Goal: Task Accomplishment & Management: Manage account settings

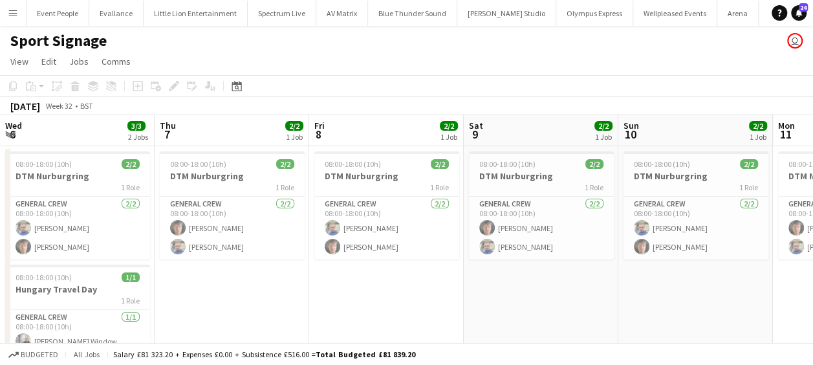
scroll to position [0, 268]
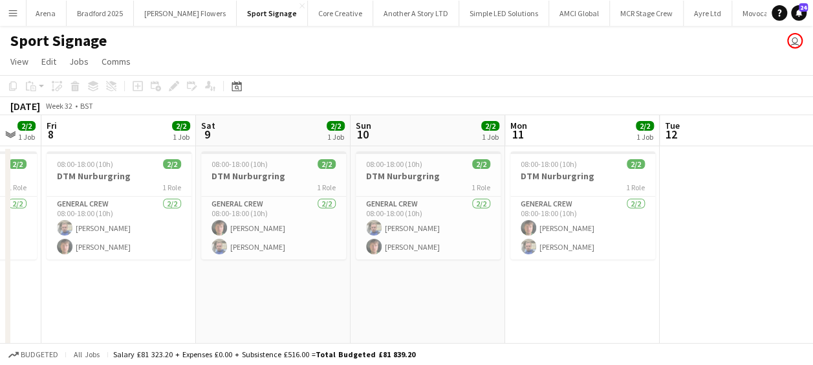
click at [5, 14] on button "Menu" at bounding box center [13, 13] width 26 height 26
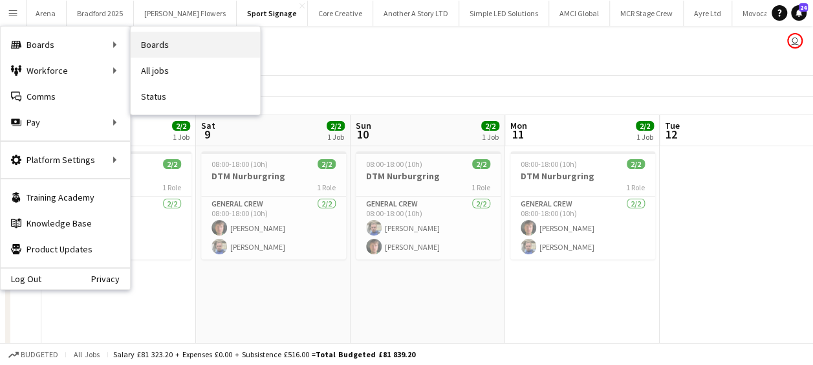
click at [200, 39] on link "Boards" at bounding box center [195, 45] width 129 height 26
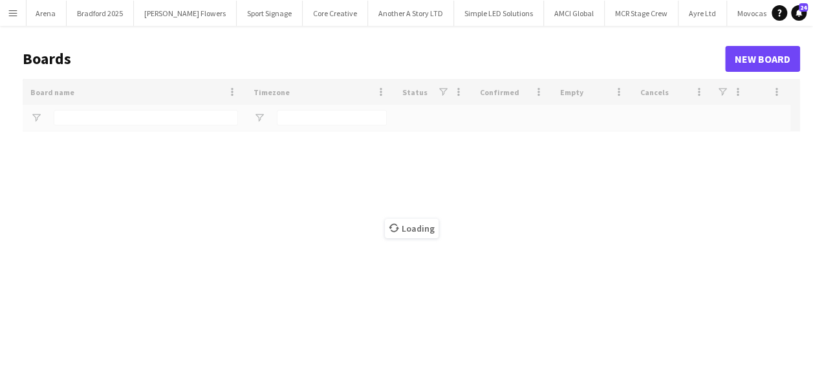
type input "*****"
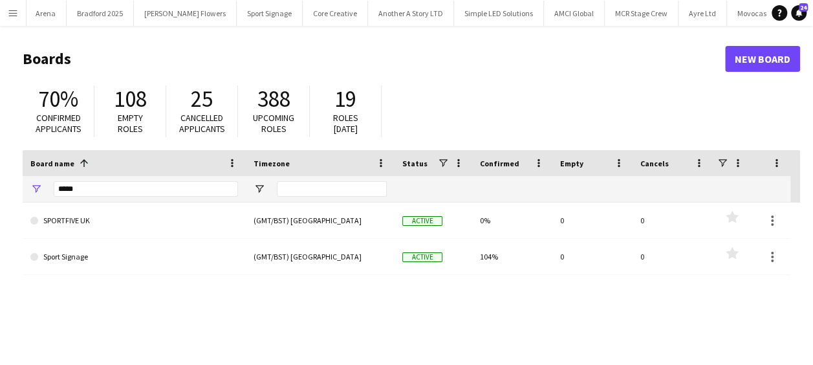
click at [6, 9] on button "Menu" at bounding box center [13, 13] width 26 height 26
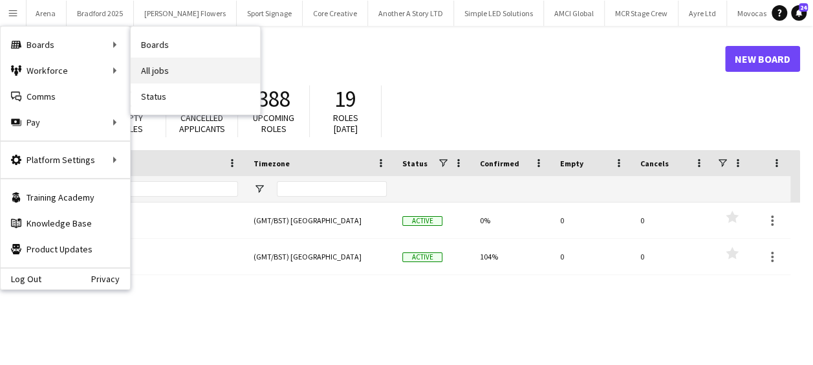
click at [173, 65] on link "All jobs" at bounding box center [195, 71] width 129 height 26
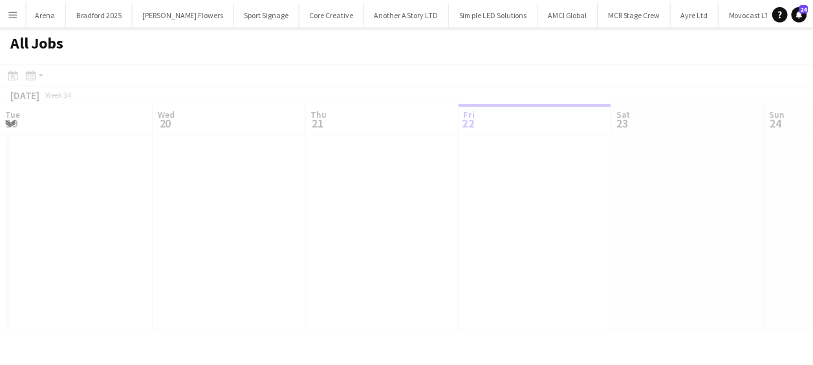
scroll to position [0, 309]
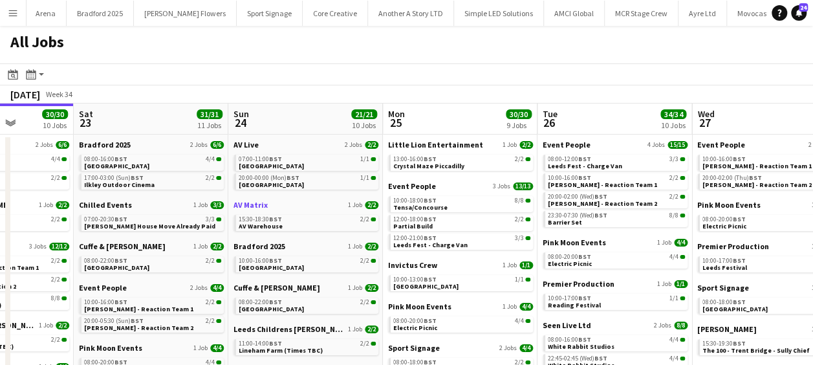
drag, startPoint x: 464, startPoint y: 221, endPoint x: 255, endPoint y: 208, distance: 209.9
click at [261, 208] on app-calendar-viewport "Tue 19 17/17 6 Jobs Wed 20 24/24 7 Jobs Thu 21 21/21 5 Jobs Fri 22 30/30 10 Job…" at bounding box center [406, 316] width 813 height 426
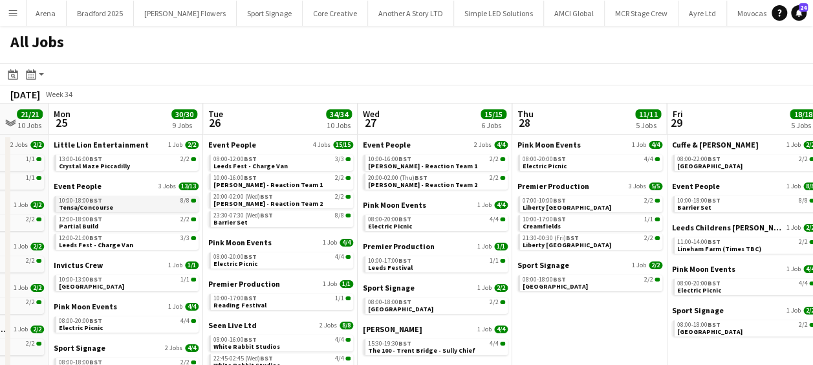
drag, startPoint x: 429, startPoint y: 210, endPoint x: 285, endPoint y: 205, distance: 144.3
click at [274, 206] on app-calendar-viewport "Thu 21 21/21 5 Jobs Fri 22 30/30 10 Jobs Sat 23 31/31 11 Jobs Sun 24 21/21 10 J…" at bounding box center [406, 316] width 813 height 426
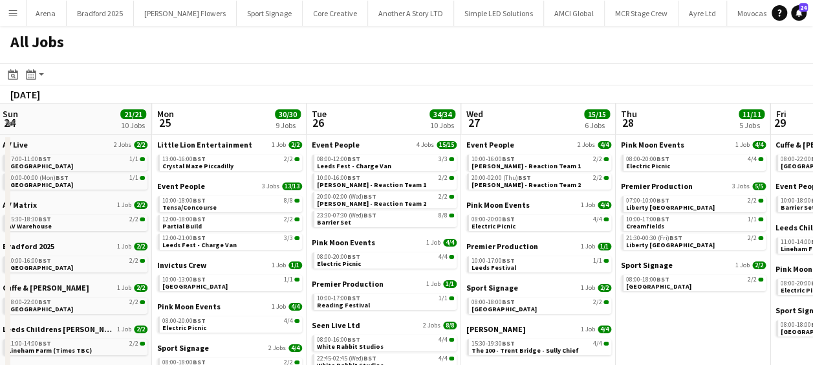
click at [270, 208] on app-all-jobs "All Jobs Date picker [DATE] [DATE] [DATE] M [DATE] T [DATE] W [DATE] T [DATE] F…" at bounding box center [406, 277] width 813 height 503
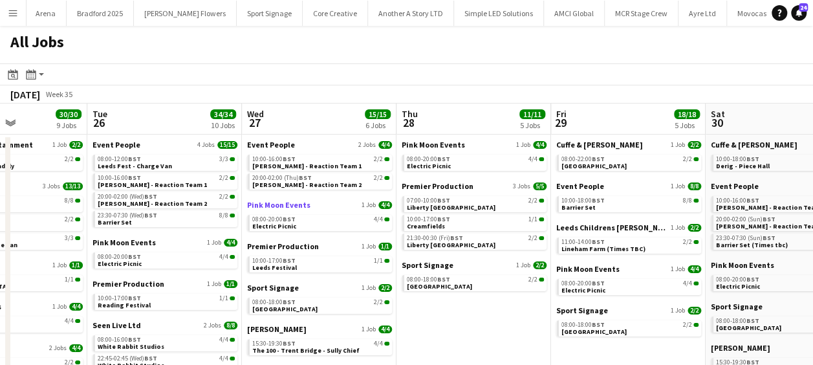
scroll to position [0, 380]
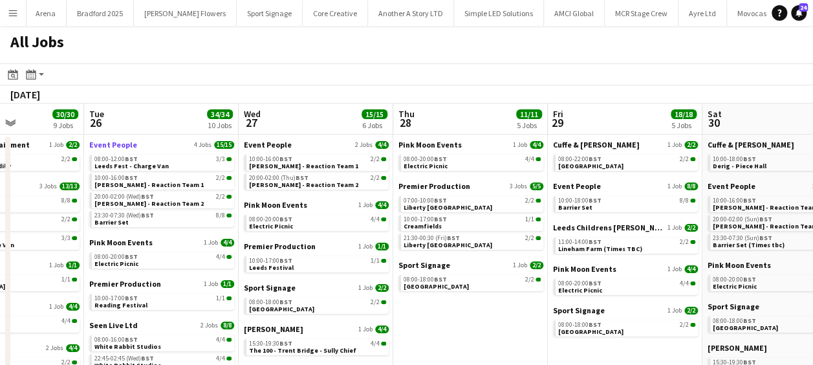
drag, startPoint x: 314, startPoint y: 158, endPoint x: 507, endPoint y: 149, distance: 192.9
click at [506, 149] on app-calendar-viewport "Sat 23 31/31 11 Jobs Sun 24 21/21 10 Jobs Mon 25 30/30 9 Jobs Tue 26 34/34 10 J…" at bounding box center [406, 316] width 813 height 426
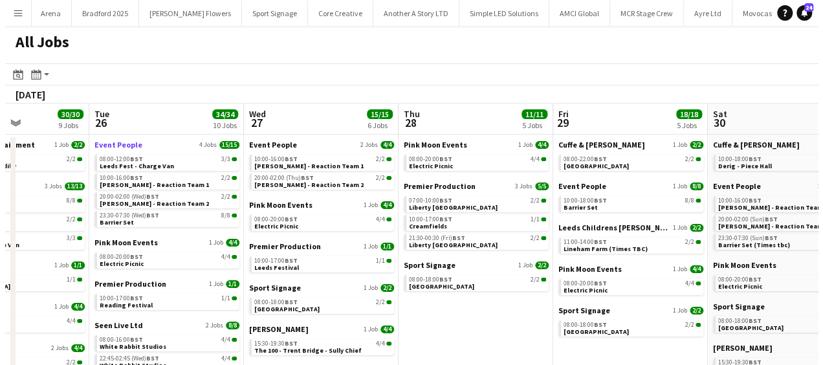
scroll to position [0, 353]
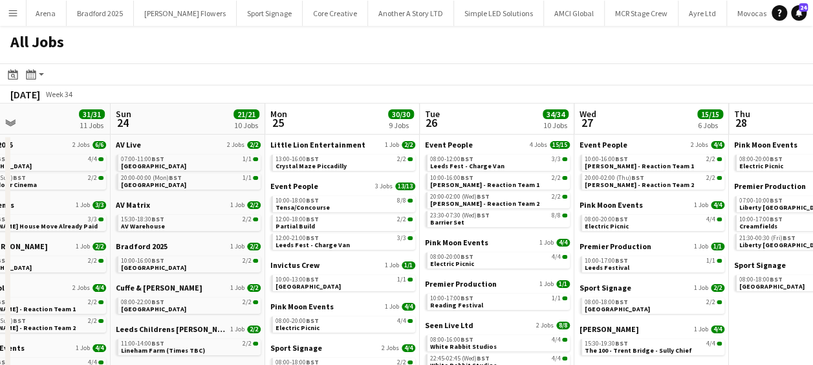
click at [3, 8] on button "Menu" at bounding box center [13, 13] width 26 height 26
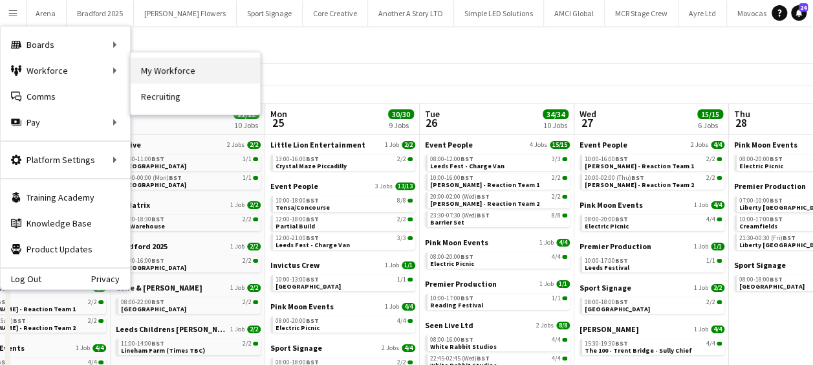
click at [188, 72] on link "My Workforce" at bounding box center [195, 71] width 129 height 26
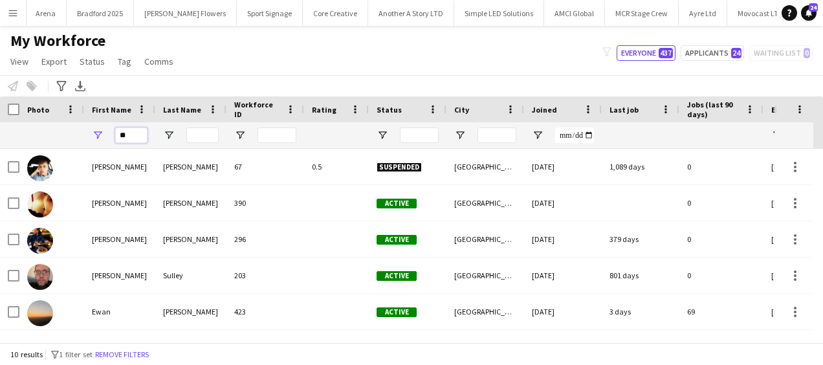
drag, startPoint x: 136, startPoint y: 134, endPoint x: 98, endPoint y: 135, distance: 38.2
click at [98, 135] on div "**" at bounding box center [119, 135] width 71 height 26
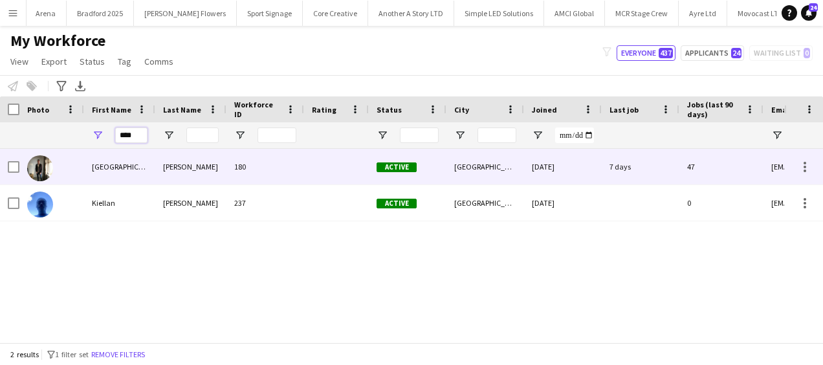
type input "****"
click at [150, 166] on div "[GEOGRAPHIC_DATA]" at bounding box center [119, 167] width 71 height 36
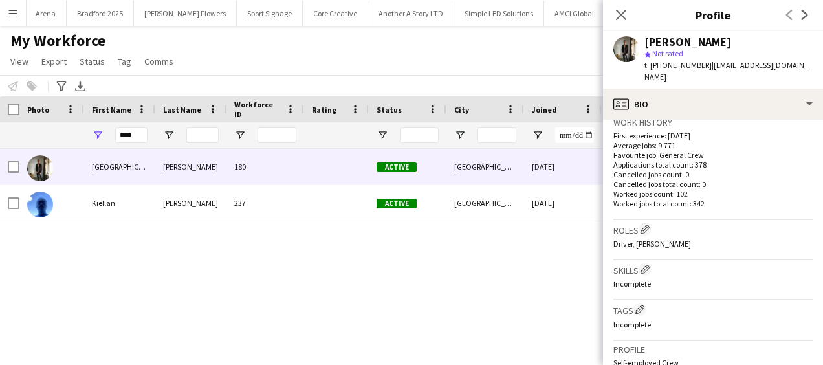
scroll to position [453, 0]
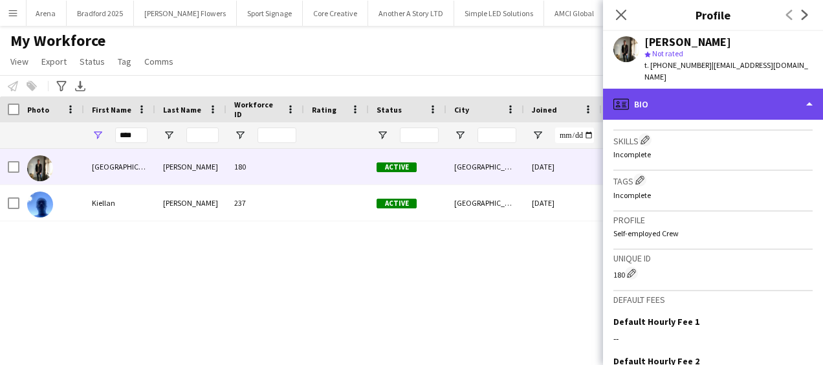
click at [696, 97] on div "profile Bio" at bounding box center [713, 104] width 220 height 31
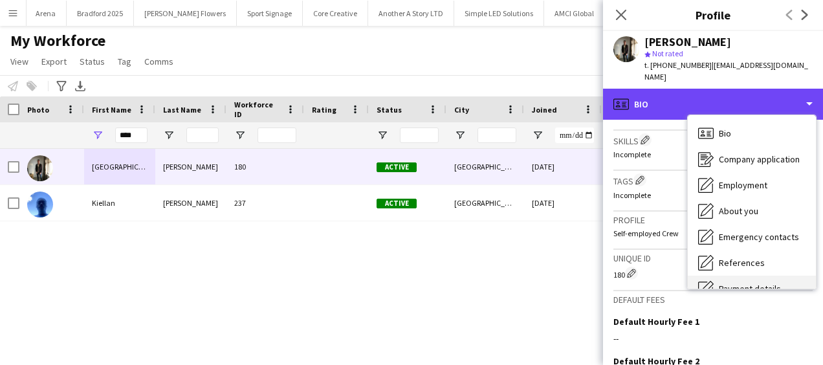
scroll to position [122, 0]
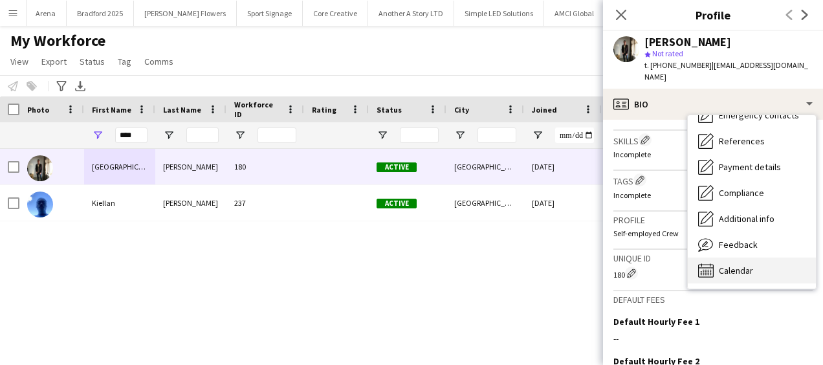
click at [749, 265] on span "Calendar" at bounding box center [736, 271] width 34 height 12
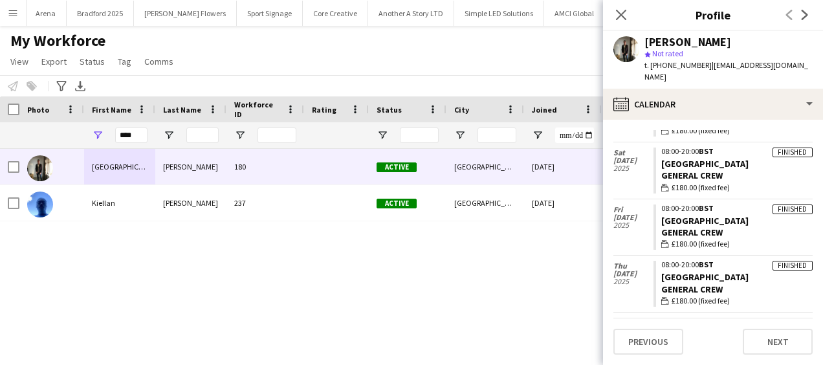
scroll to position [4433, 0]
